Goal: Task Accomplishment & Management: Use online tool/utility

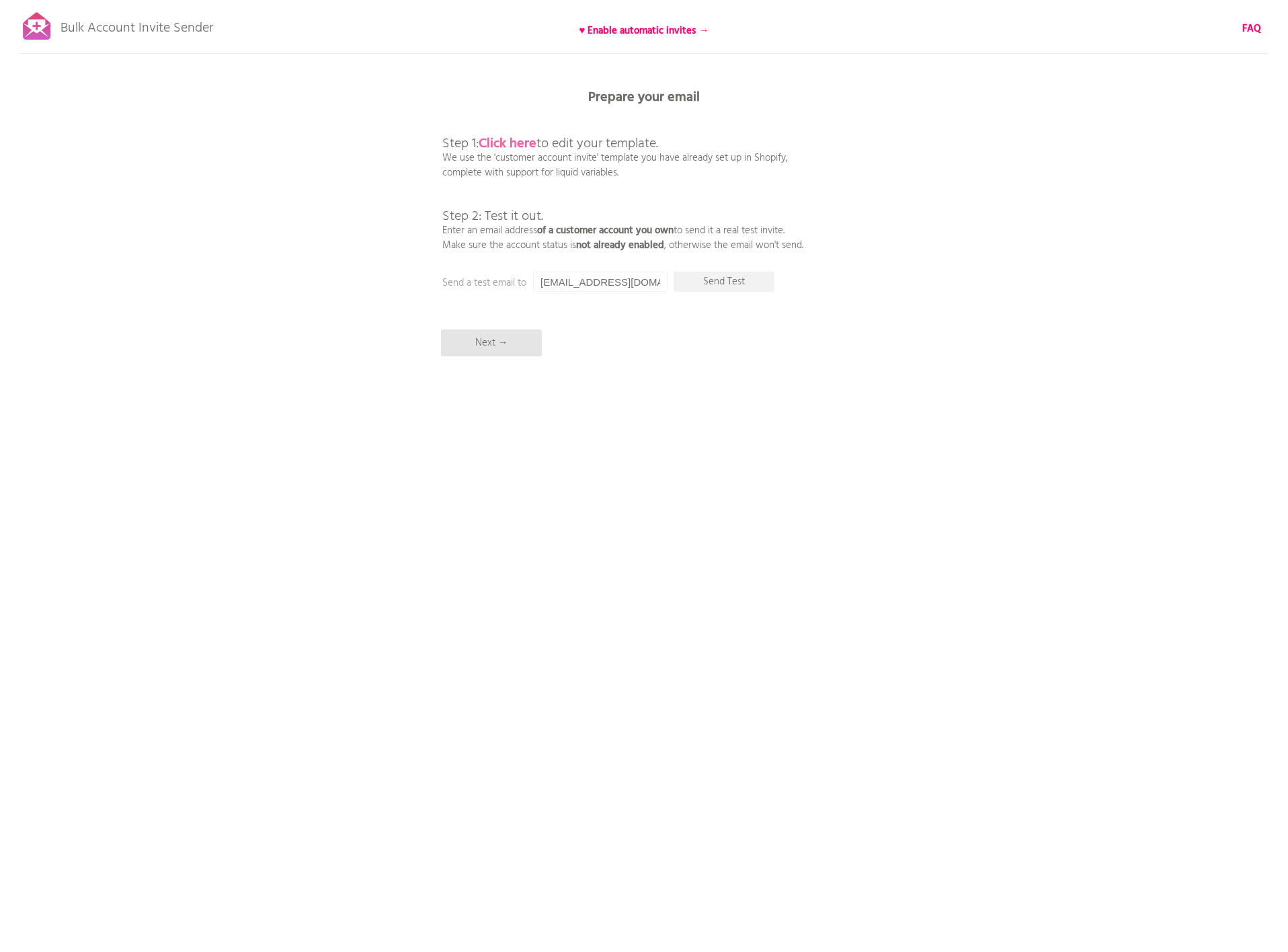
click at [520, 146] on b "Click here" at bounding box center [507, 143] width 58 height 22
click at [507, 135] on b "Click here" at bounding box center [507, 143] width 58 height 22
click at [519, 143] on b "Click here" at bounding box center [507, 143] width 58 height 22
click at [629, 285] on input "[EMAIL_ADDRESS][DOMAIN_NAME]" at bounding box center [600, 281] width 135 height 20
paste input "briefingusa@uniongategroup.com"
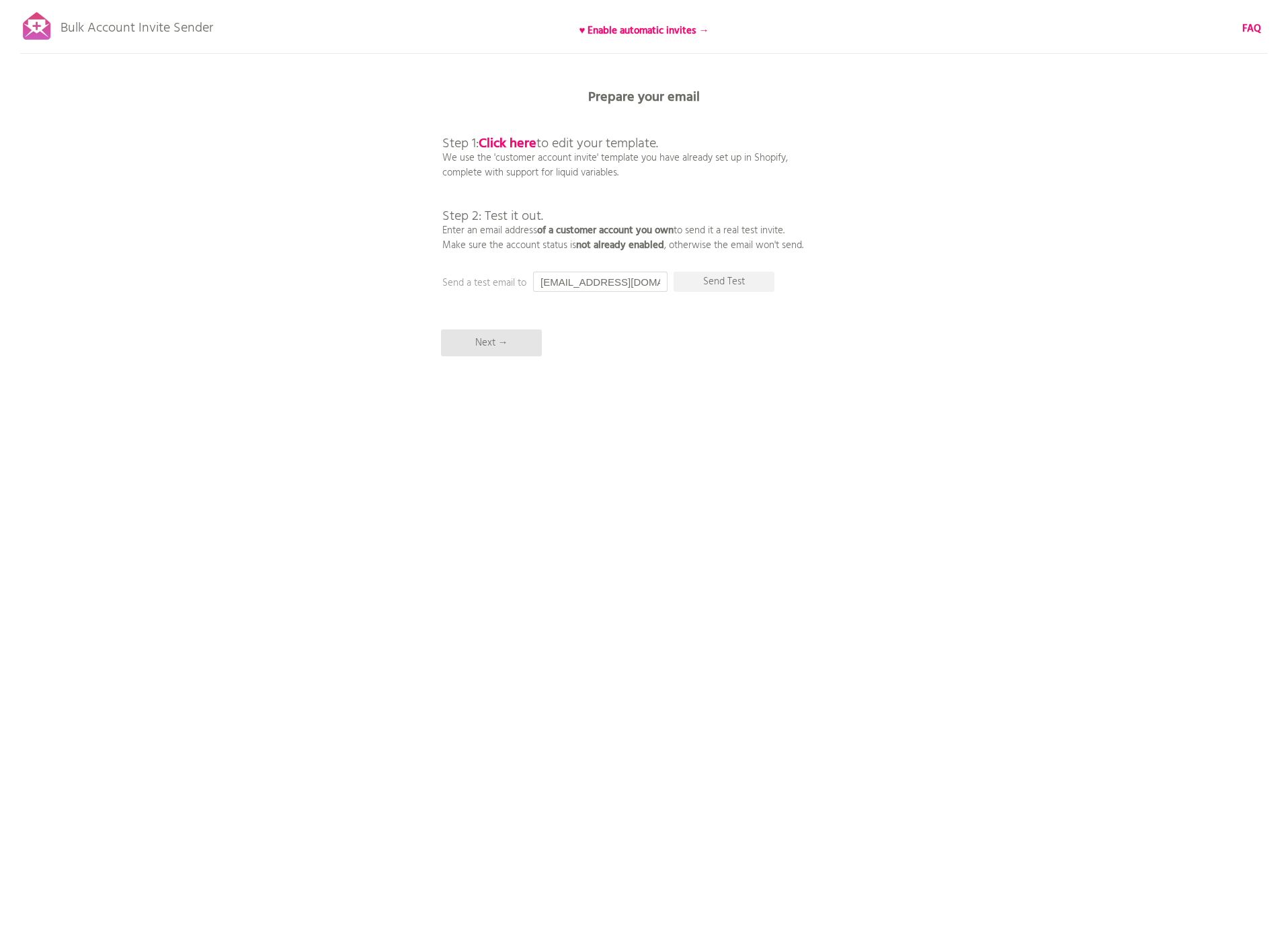
scroll to position [0, 31]
type input "briefingusa@uniongategroup.com"
click at [722, 276] on p "Send Test" at bounding box center [724, 281] width 101 height 20
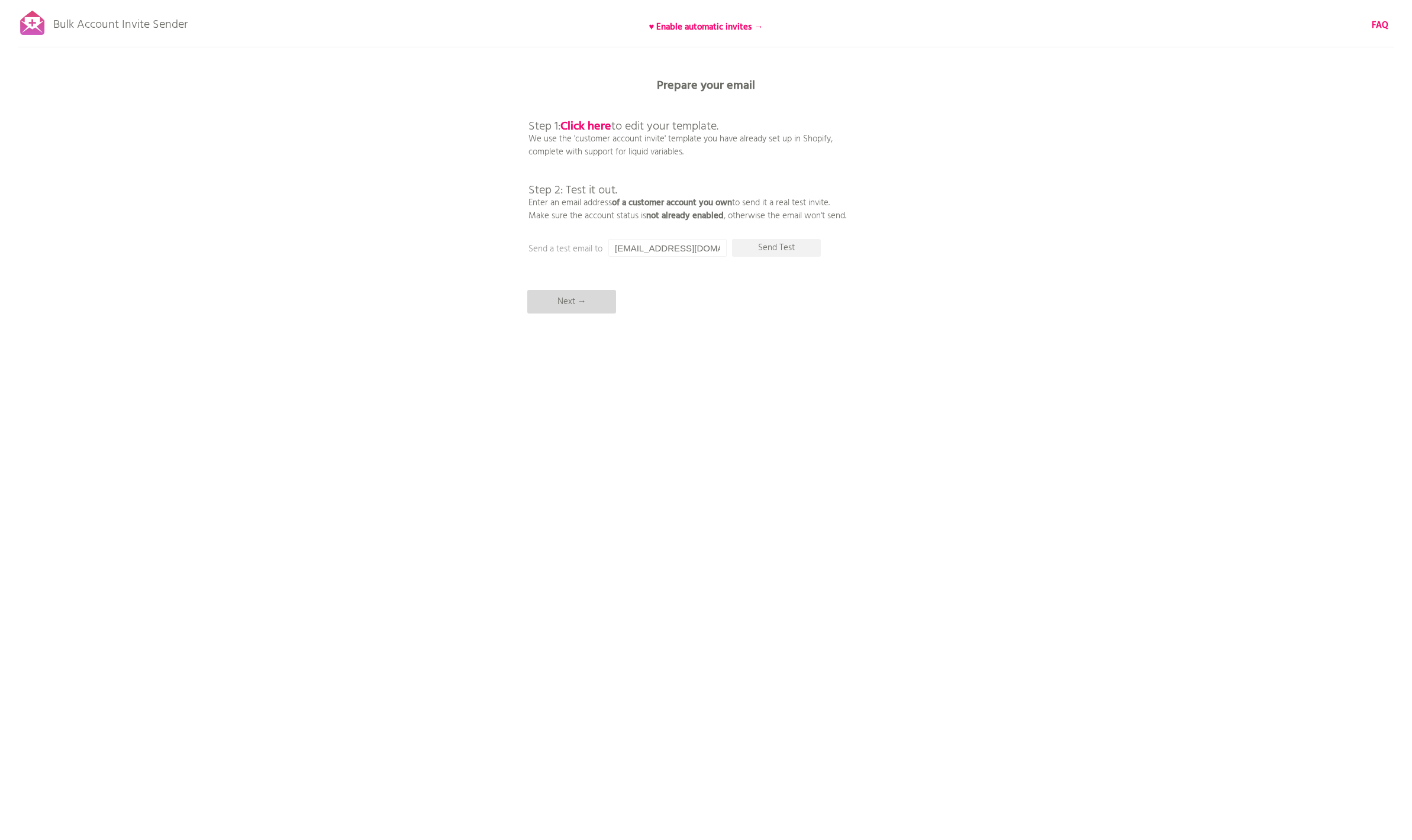
click at [559, 307] on p "Next →" at bounding box center [572, 302] width 89 height 23
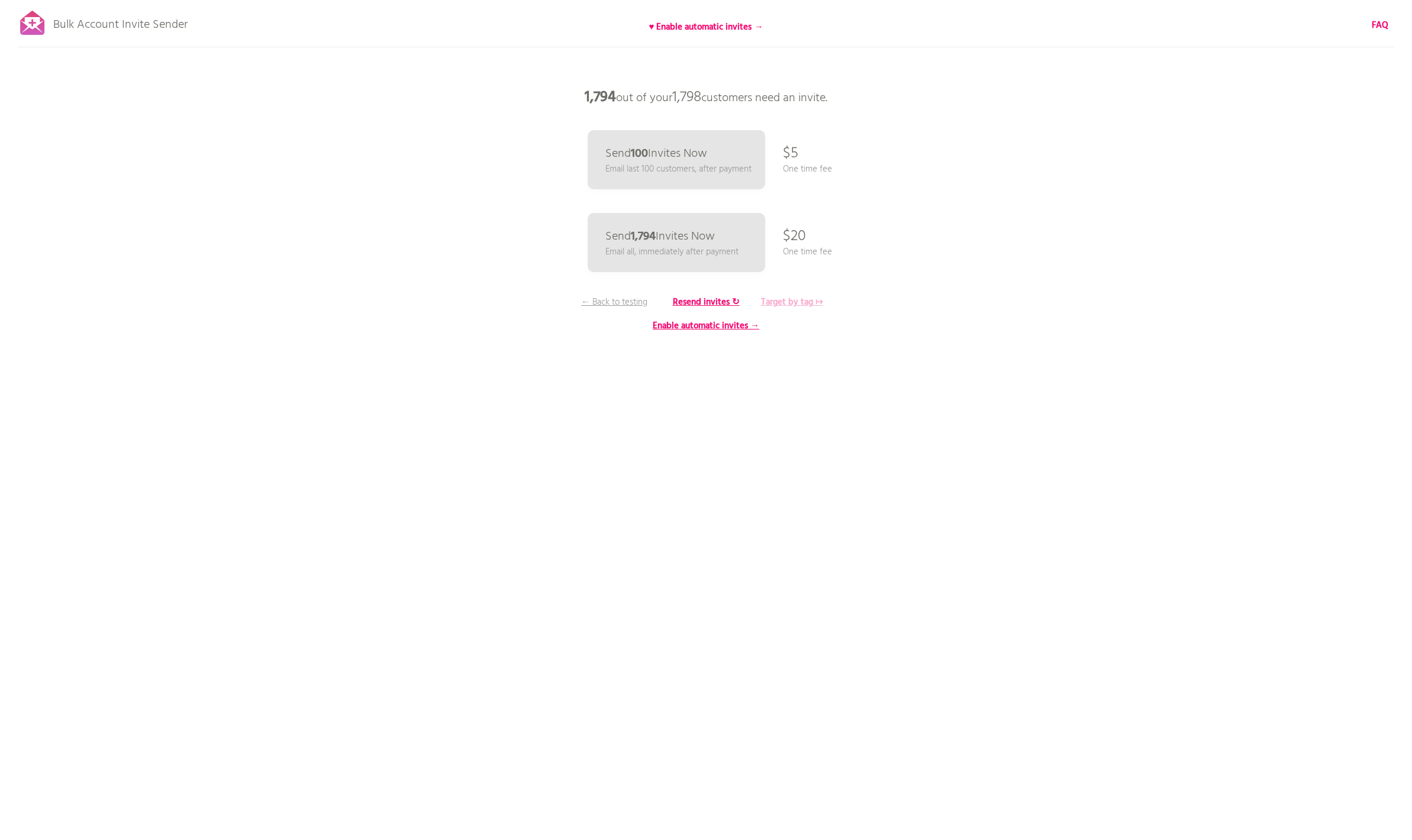
click at [791, 303] on b "Target by tag ↦" at bounding box center [792, 302] width 62 height 14
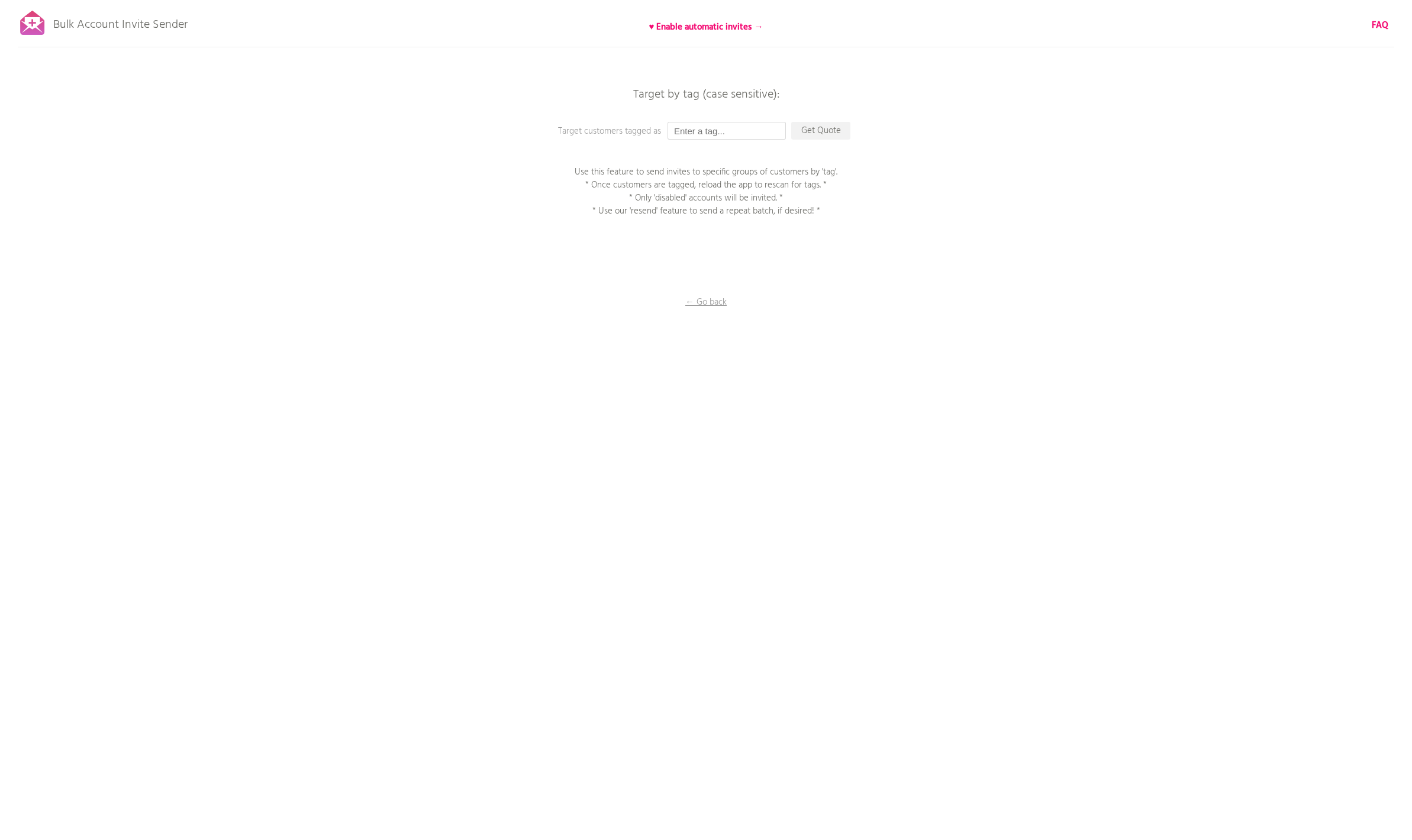
click at [708, 123] on input "text" at bounding box center [727, 130] width 119 height 18
click at [721, 144] on div "Bulk Account Invite Sender ♥ Enable automatic invites → FAQ Synced all customer…" at bounding box center [706, 207] width 1412 height 415
click at [709, 135] on input "text" at bounding box center [727, 130] width 119 height 18
click at [722, 125] on input "text" at bounding box center [727, 130] width 119 height 18
type input "W"
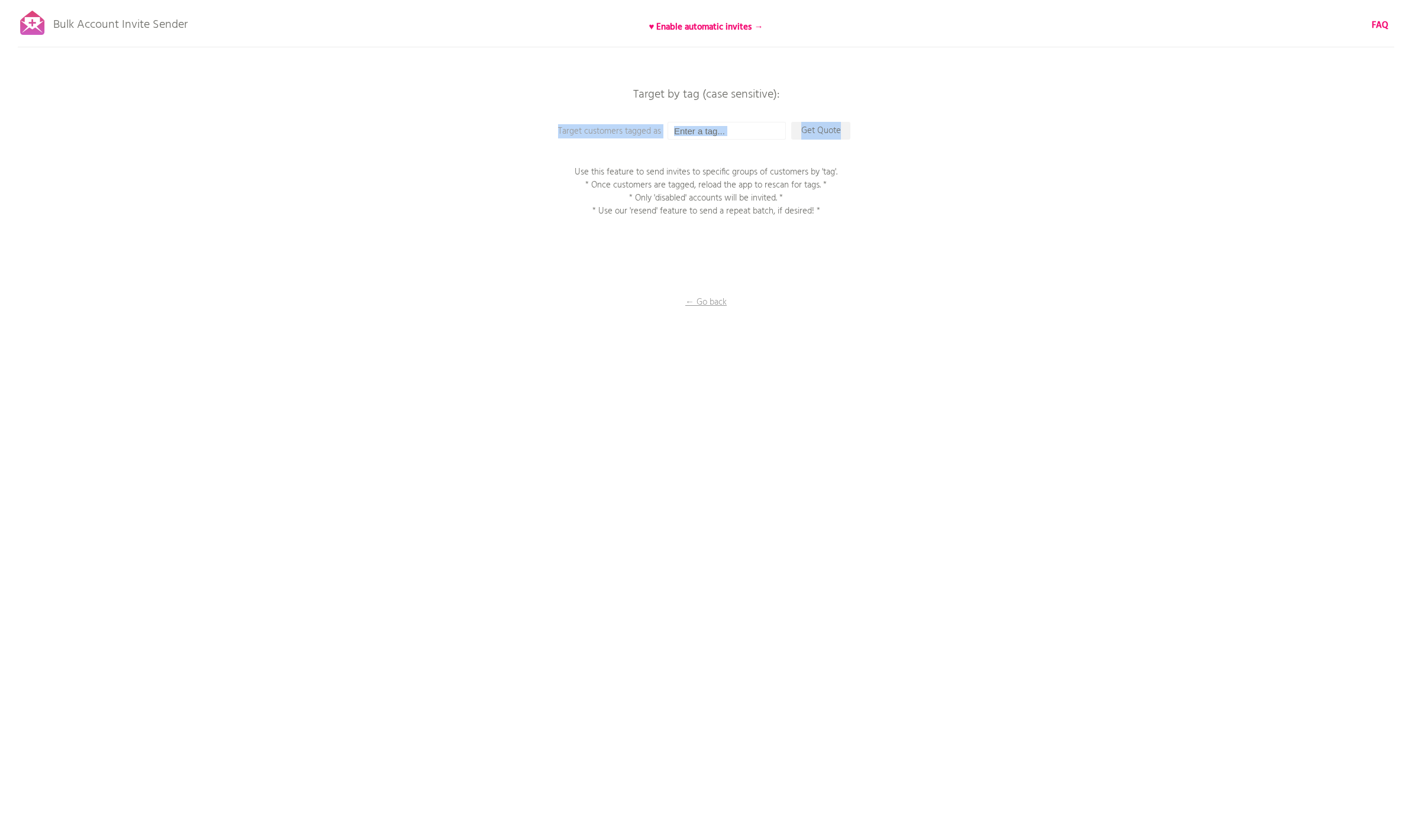
drag, startPoint x: 558, startPoint y: 133, endPoint x: 869, endPoint y: 134, distance: 311.0
click at [869, 134] on div "Bulk Account Invite Sender ♥ Enable automatic invites → FAQ Synced all customer…" at bounding box center [706, 207] width 1412 height 415
click at [926, 131] on div "Bulk Account Invite Sender ♥ Enable automatic invites → FAQ Synced all customer…" at bounding box center [706, 207] width 1412 height 415
click at [732, 125] on input "text" at bounding box center [727, 130] width 119 height 18
type input "TW"
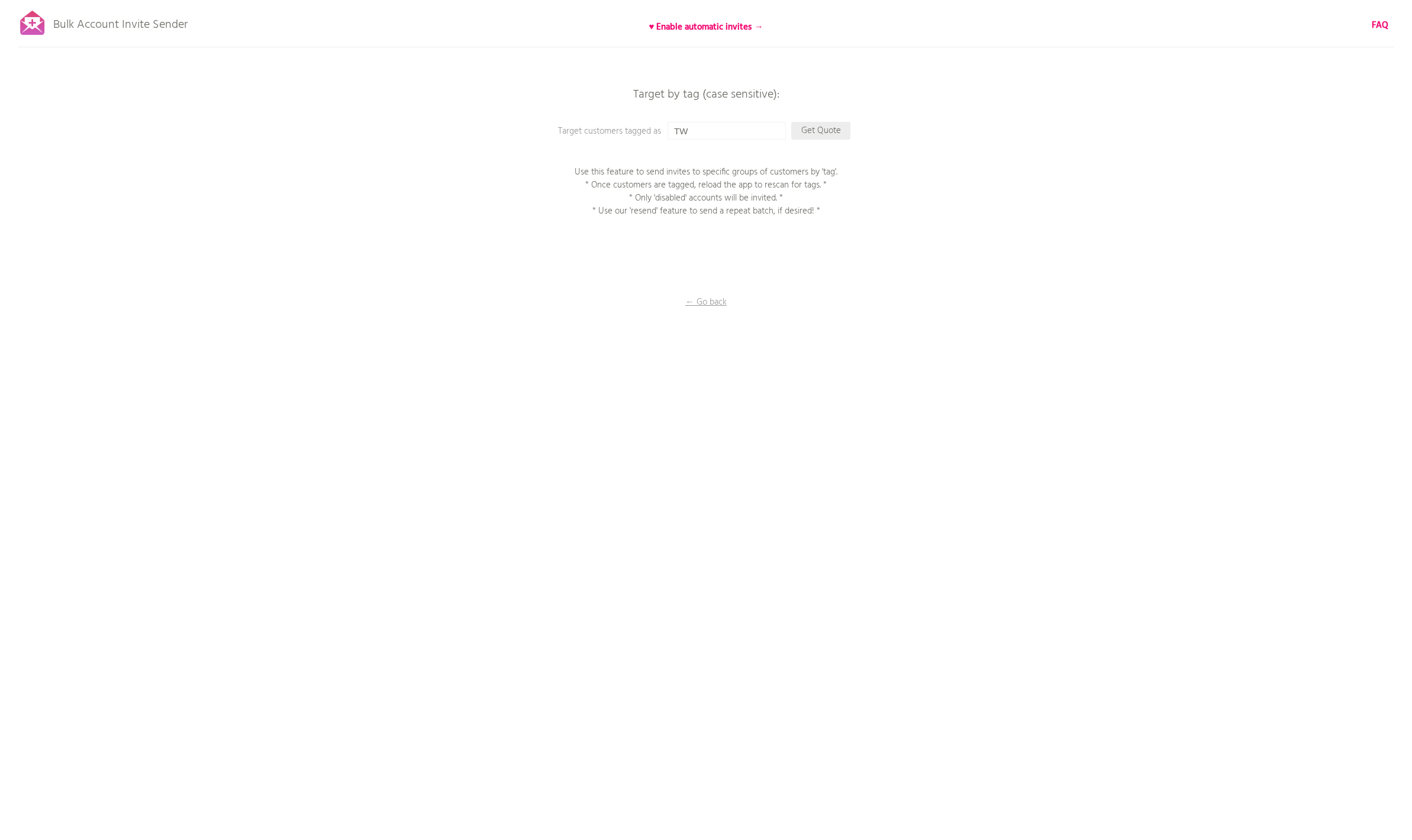
click at [805, 129] on p "Get Quote" at bounding box center [821, 130] width 59 height 18
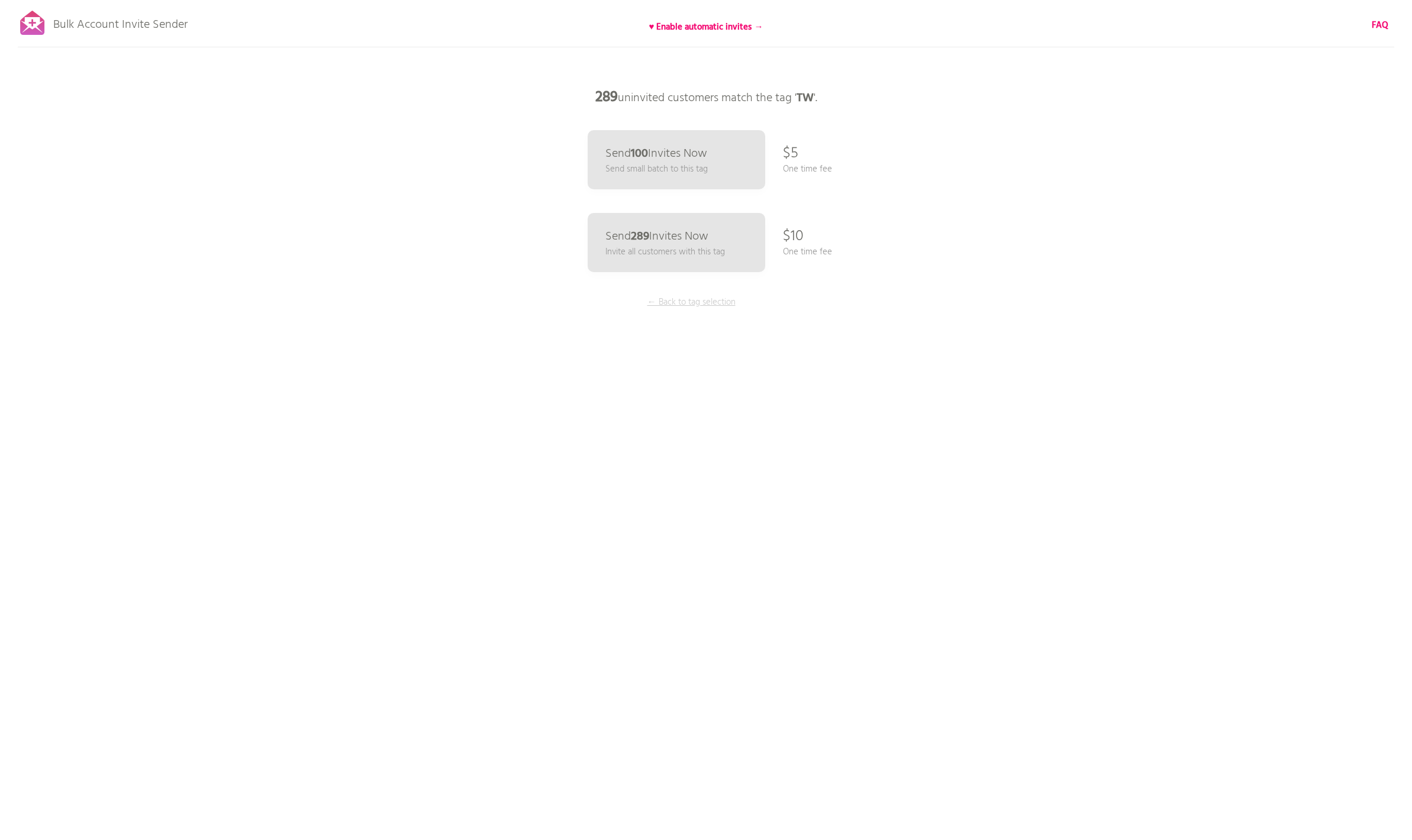
click at [691, 308] on p "← Back to tag selection" at bounding box center [691, 303] width 89 height 13
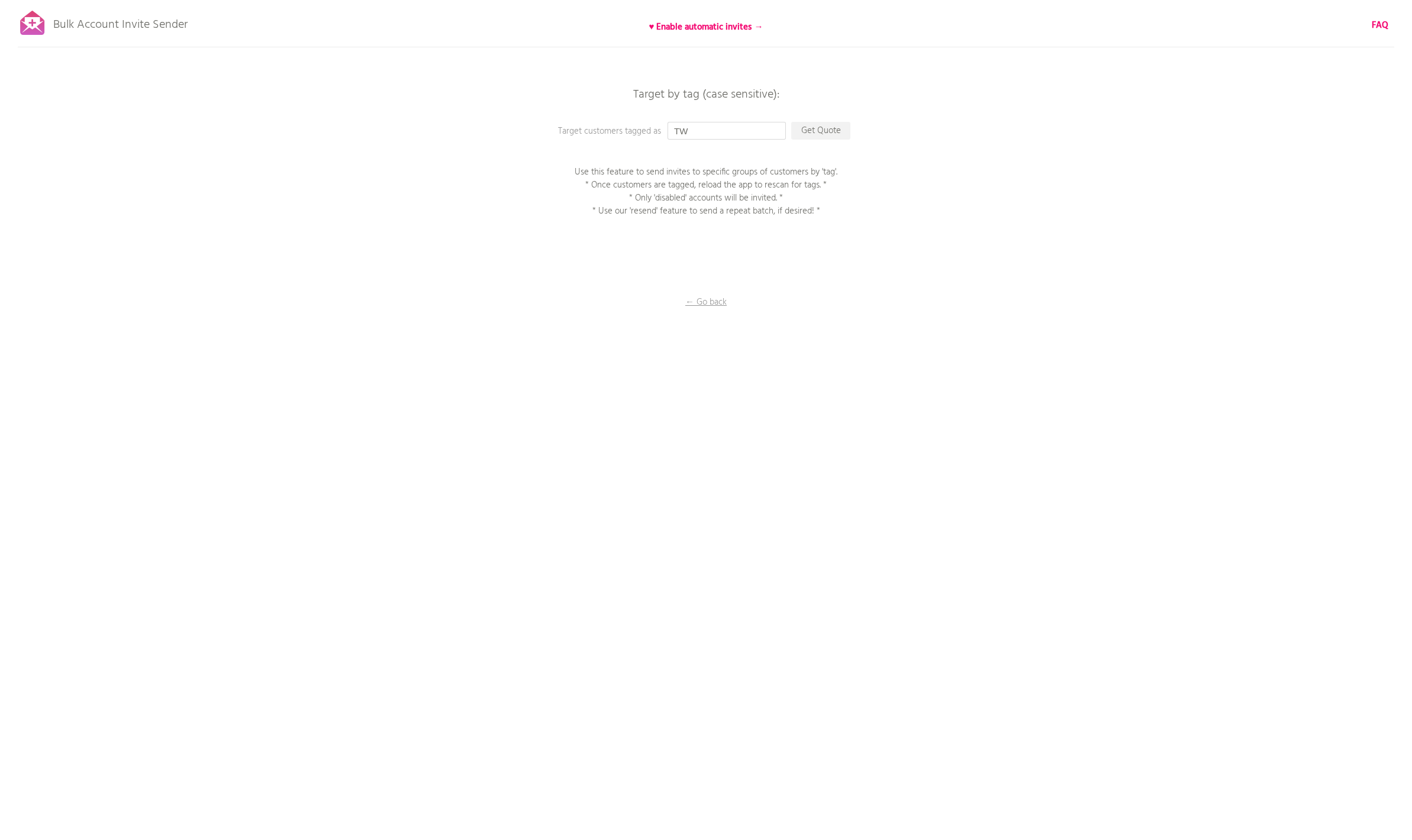
click at [702, 139] on input "TW" at bounding box center [727, 130] width 119 height 18
drag, startPoint x: 702, startPoint y: 135, endPoint x: 655, endPoint y: 135, distance: 47.0
click at [665, 0] on div "Target by tag (case sensitive): Target customers tagged as TW Get Quote Use thi…" at bounding box center [706, 0] width 1412 height 0
click at [691, 298] on p "← Go back" at bounding box center [706, 303] width 119 height 13
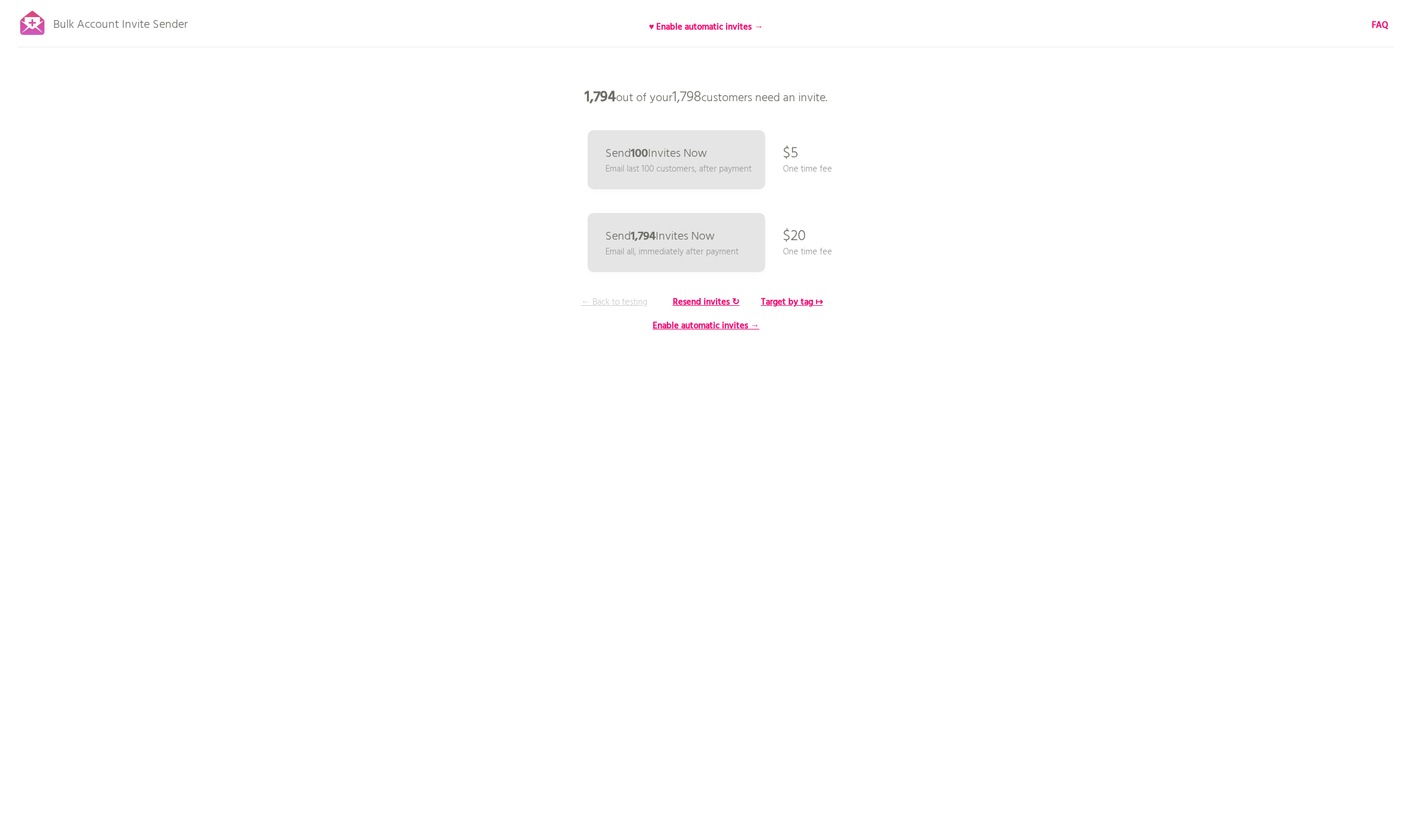
click at [621, 304] on p "← Back to testing" at bounding box center [614, 303] width 89 height 13
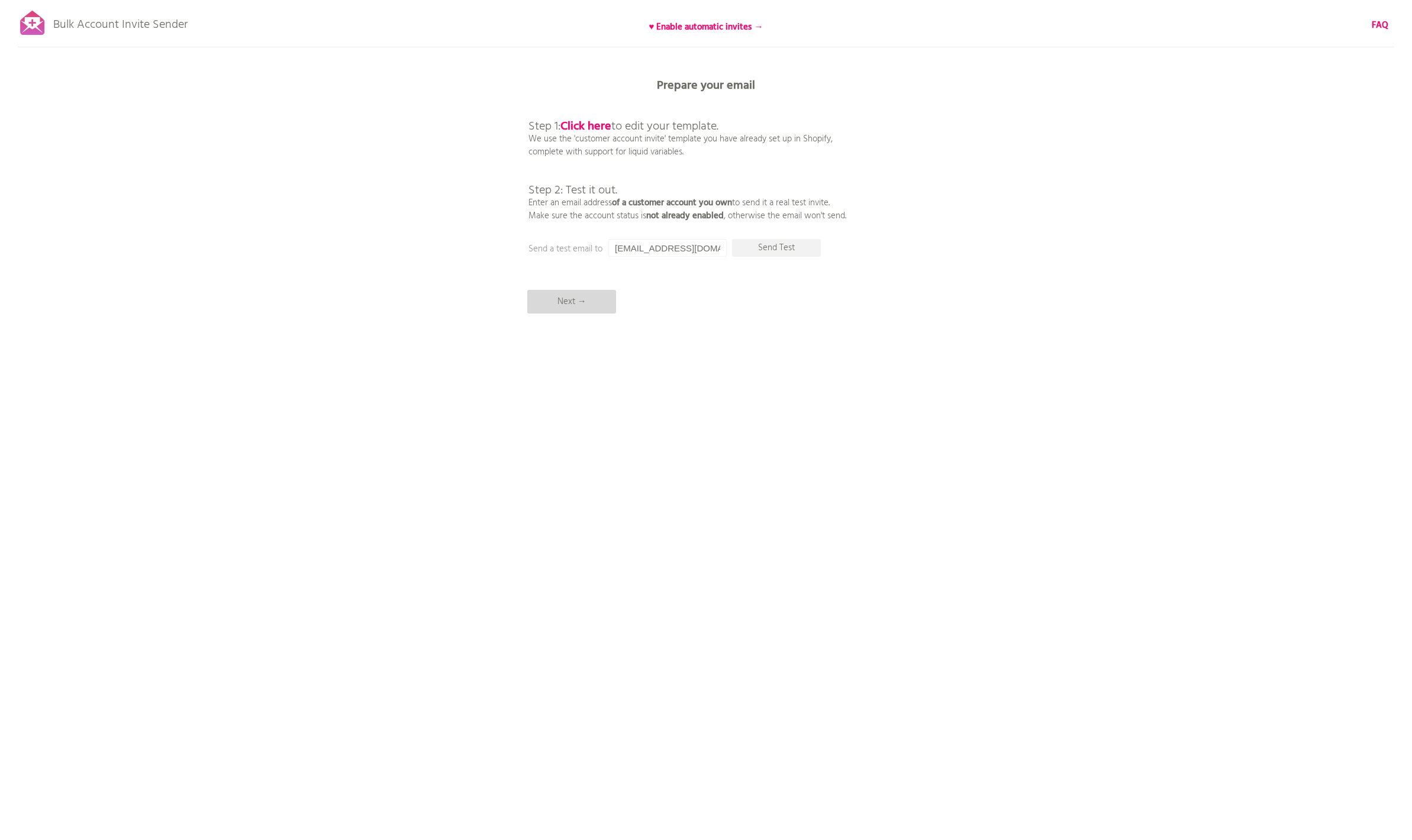
click at [594, 297] on p "Next →" at bounding box center [572, 302] width 89 height 23
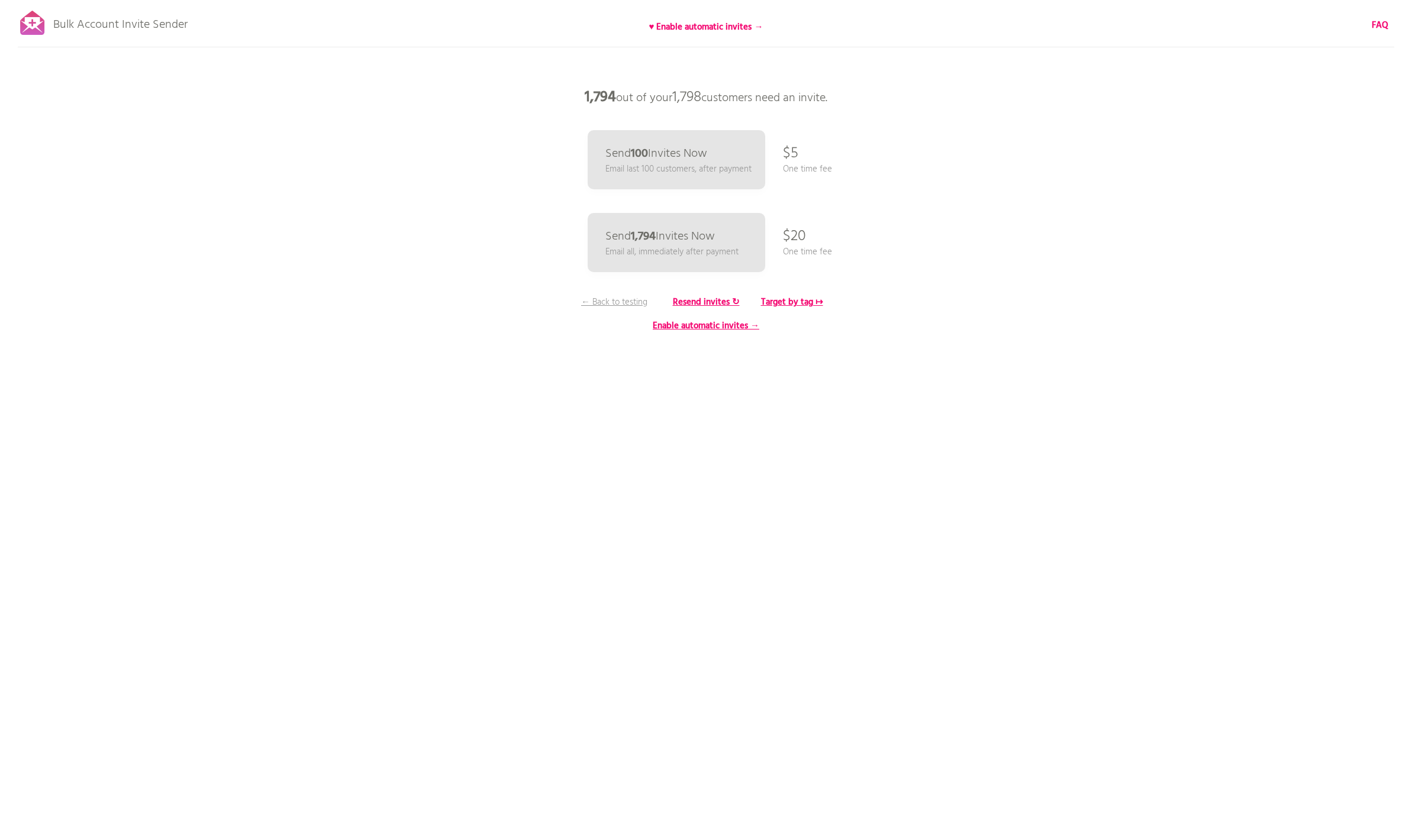
click at [720, 423] on html "Bulk Account Invite Sender ♥ Enable automatic invites → FAQ Synced all customer…" at bounding box center [706, 420] width 1412 height 840
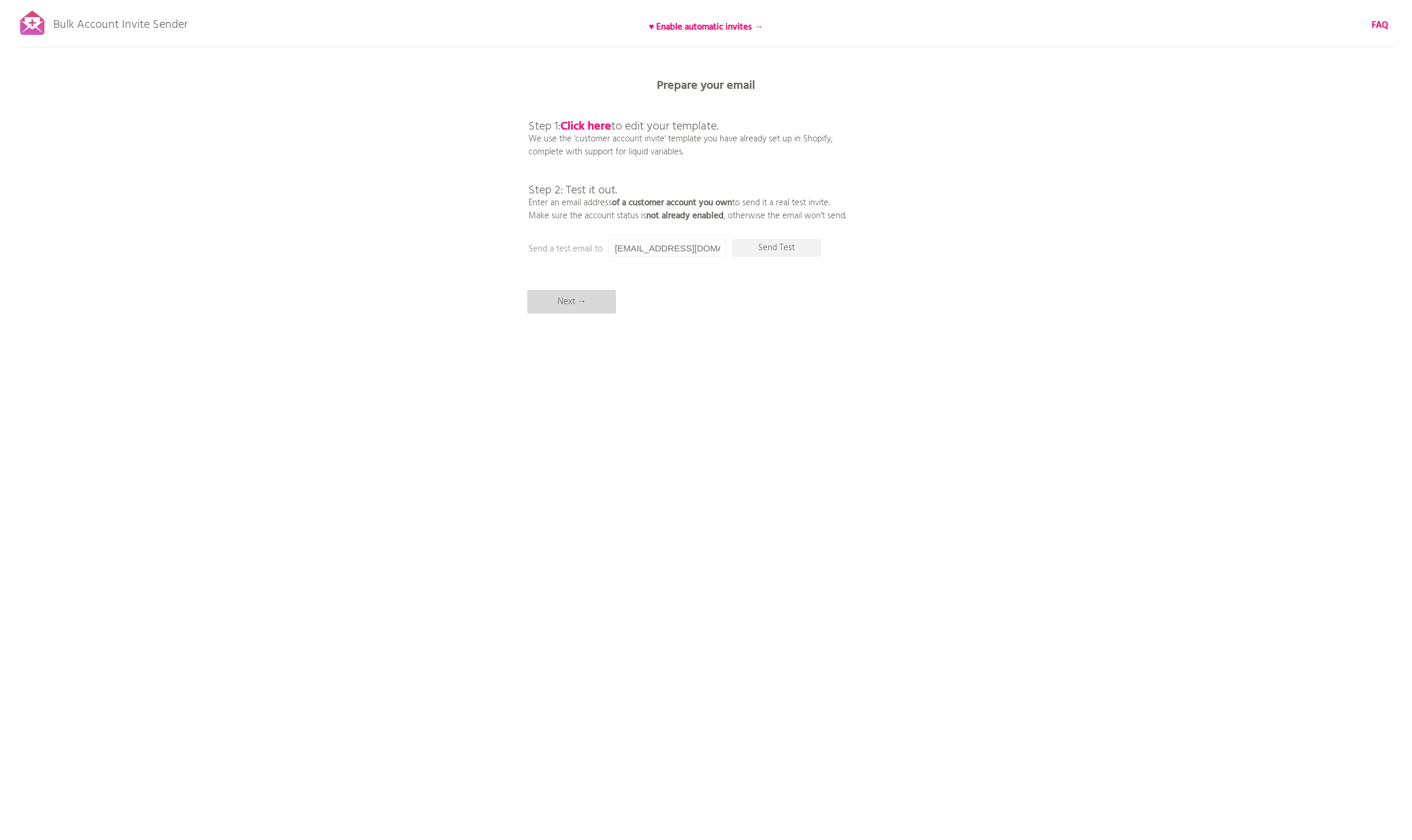
click at [592, 297] on p "Next →" at bounding box center [572, 302] width 89 height 23
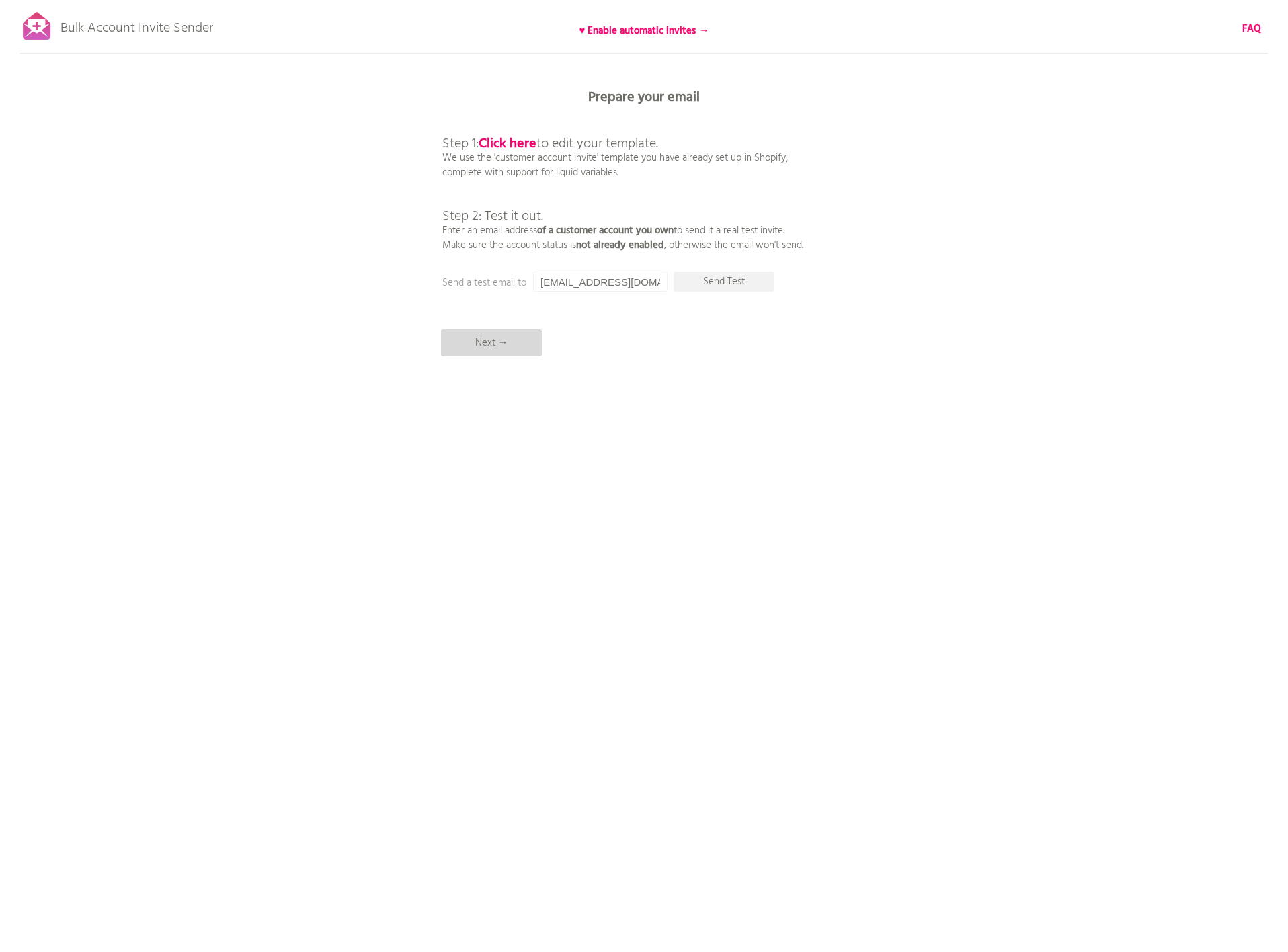
click at [476, 341] on p "Next →" at bounding box center [491, 343] width 101 height 27
